Goal: Navigation & Orientation: Find specific page/section

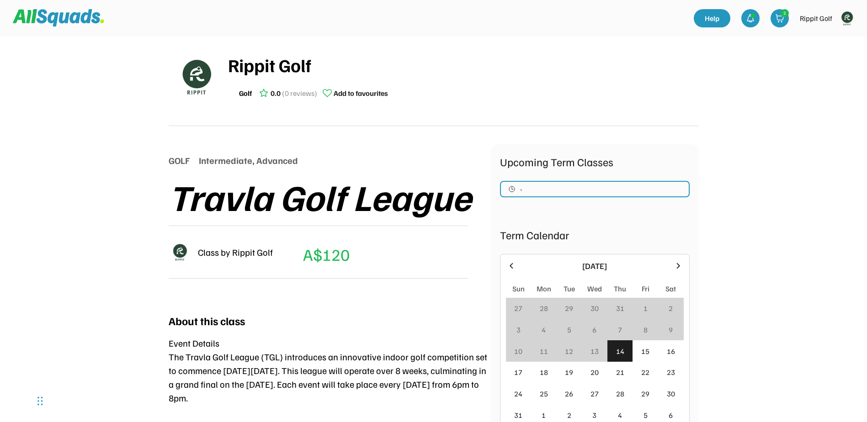
click at [851, 19] on img at bounding box center [847, 18] width 18 height 18
click at [829, 40] on link "Profile" at bounding box center [835, 40] width 54 height 18
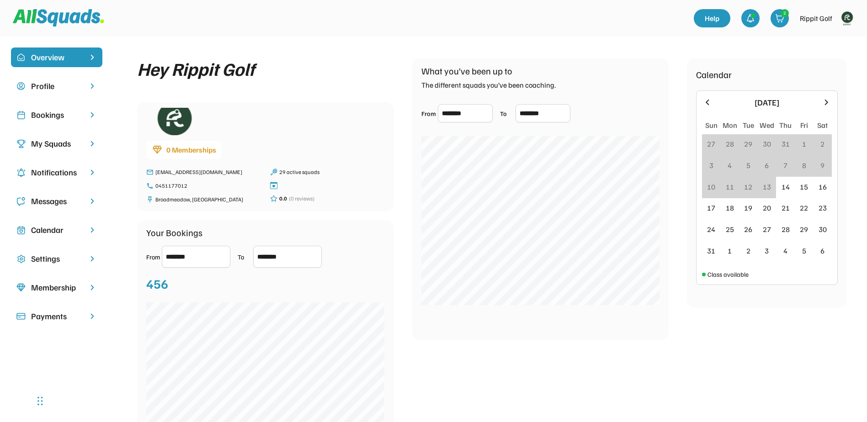
click at [49, 111] on div "Bookings" at bounding box center [56, 115] width 51 height 12
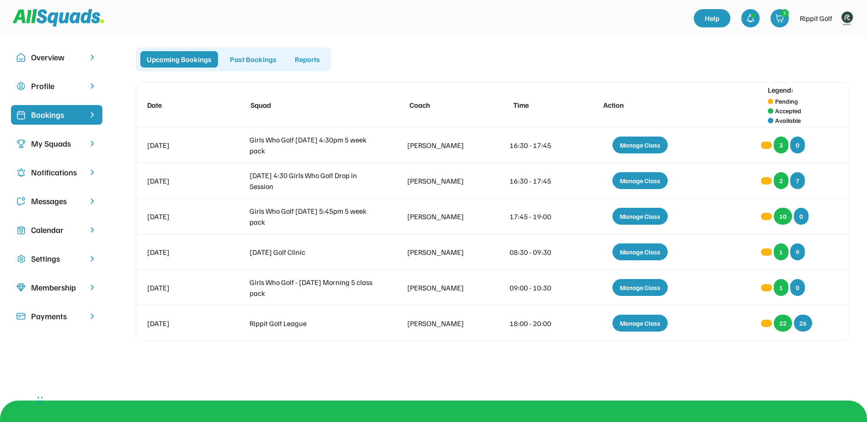
click at [64, 144] on div "My Squads" at bounding box center [56, 144] width 51 height 12
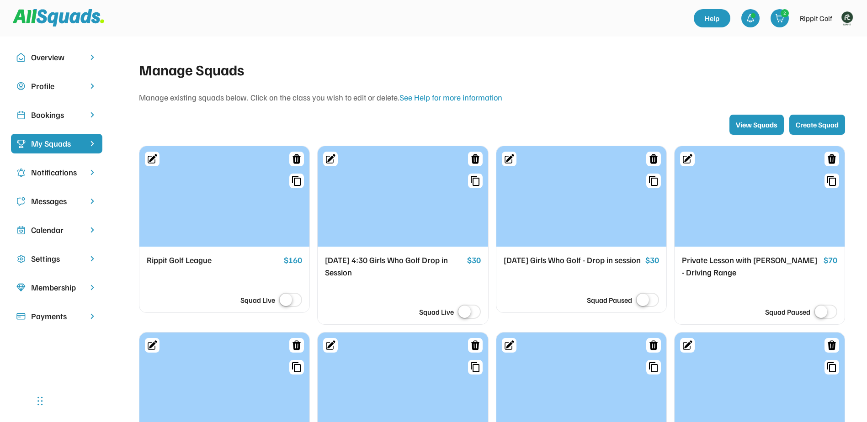
click at [44, 112] on div "Bookings" at bounding box center [56, 115] width 51 height 12
